Goal: Transaction & Acquisition: Download file/media

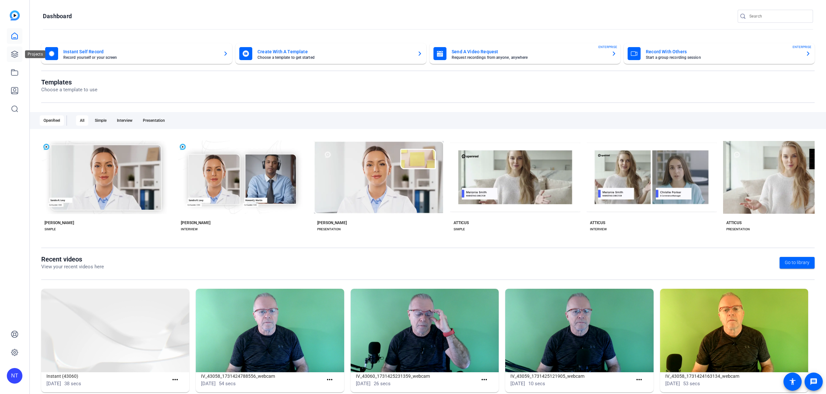
click at [15, 54] on icon at bounding box center [15, 54] width 8 height 8
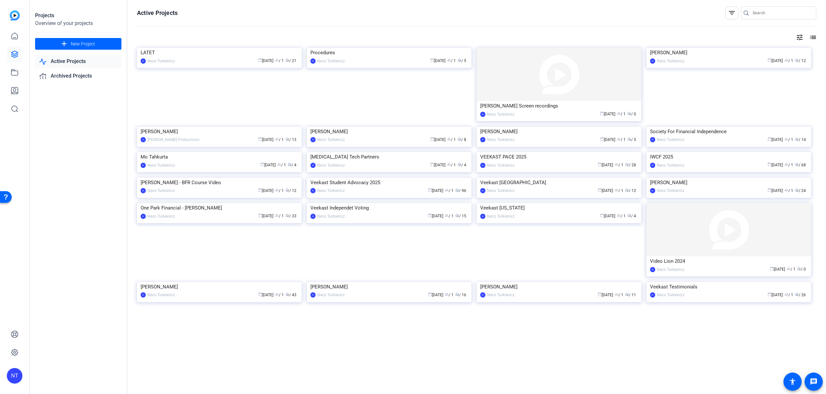
click at [217, 127] on img at bounding box center [219, 127] width 165 height 0
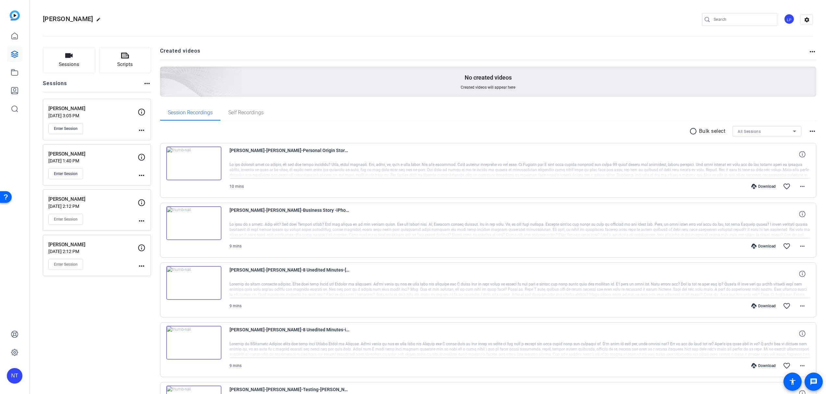
click at [99, 116] on p "[DATE] 3:05 PM" at bounding box center [92, 115] width 89 height 5
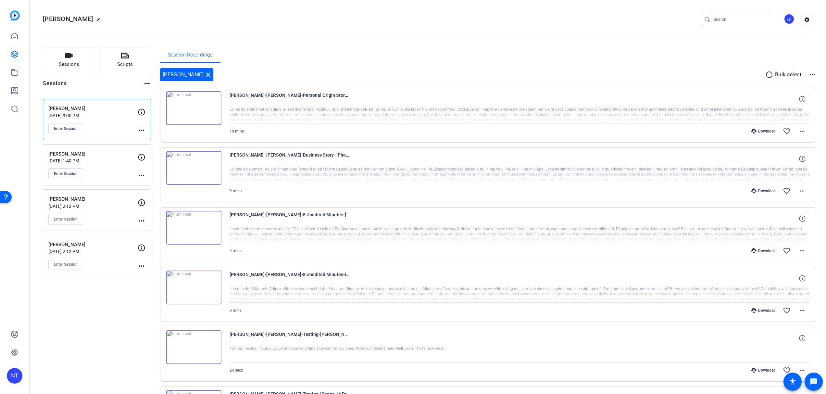
click at [199, 114] on img at bounding box center [193, 108] width 55 height 34
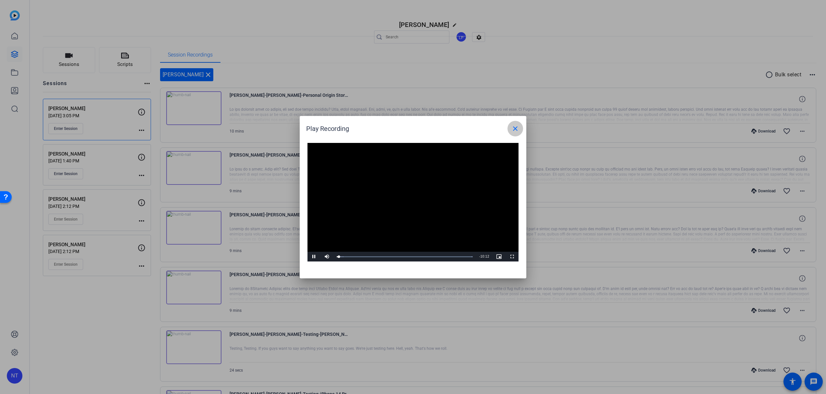
click at [514, 127] on mat-icon "close" at bounding box center [516, 129] width 8 height 8
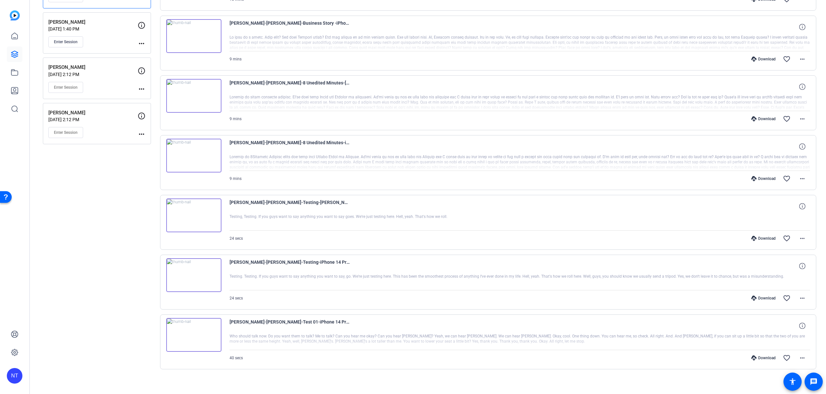
scroll to position [136, 0]
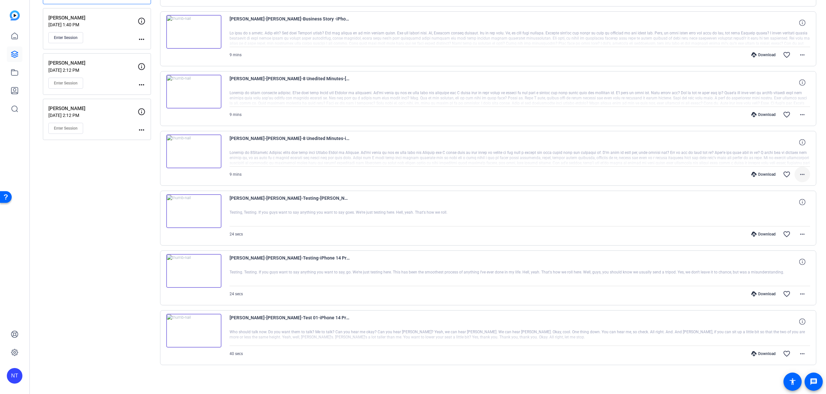
click at [802, 174] on mat-icon "more_horiz" at bounding box center [803, 175] width 8 height 8
click at [787, 186] on span "Download Original" at bounding box center [785, 188] width 39 height 8
click at [802, 113] on mat-icon "more_horiz" at bounding box center [803, 115] width 8 height 8
click at [781, 143] on span "Download MP4" at bounding box center [785, 145] width 39 height 8
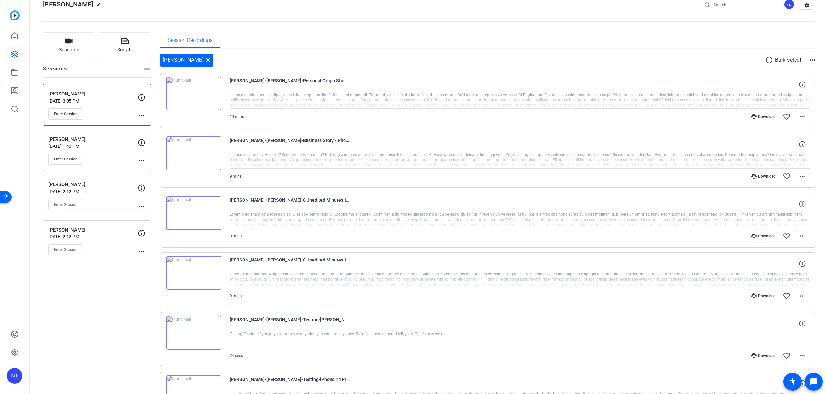
scroll to position [0, 0]
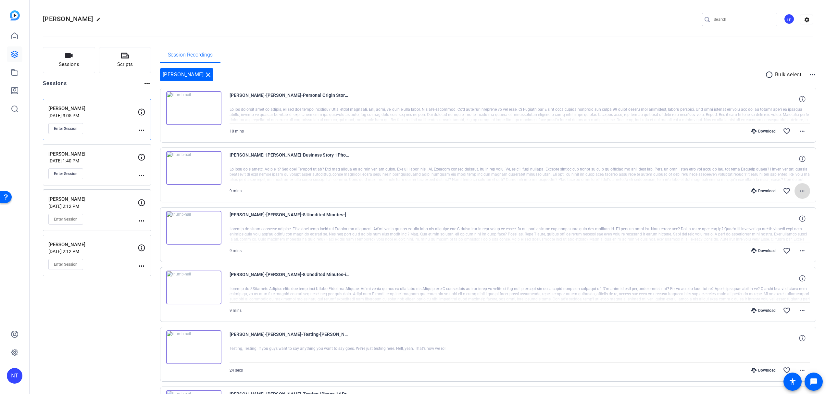
click at [803, 191] on mat-icon "more_horiz" at bounding box center [803, 191] width 8 height 8
click at [787, 204] on span "Download Original" at bounding box center [785, 205] width 39 height 8
click at [802, 131] on mat-icon "more_horiz" at bounding box center [803, 131] width 8 height 8
click at [794, 144] on span "Download Original" at bounding box center [785, 145] width 39 height 8
